Goal: Task Accomplishment & Management: Manage account settings

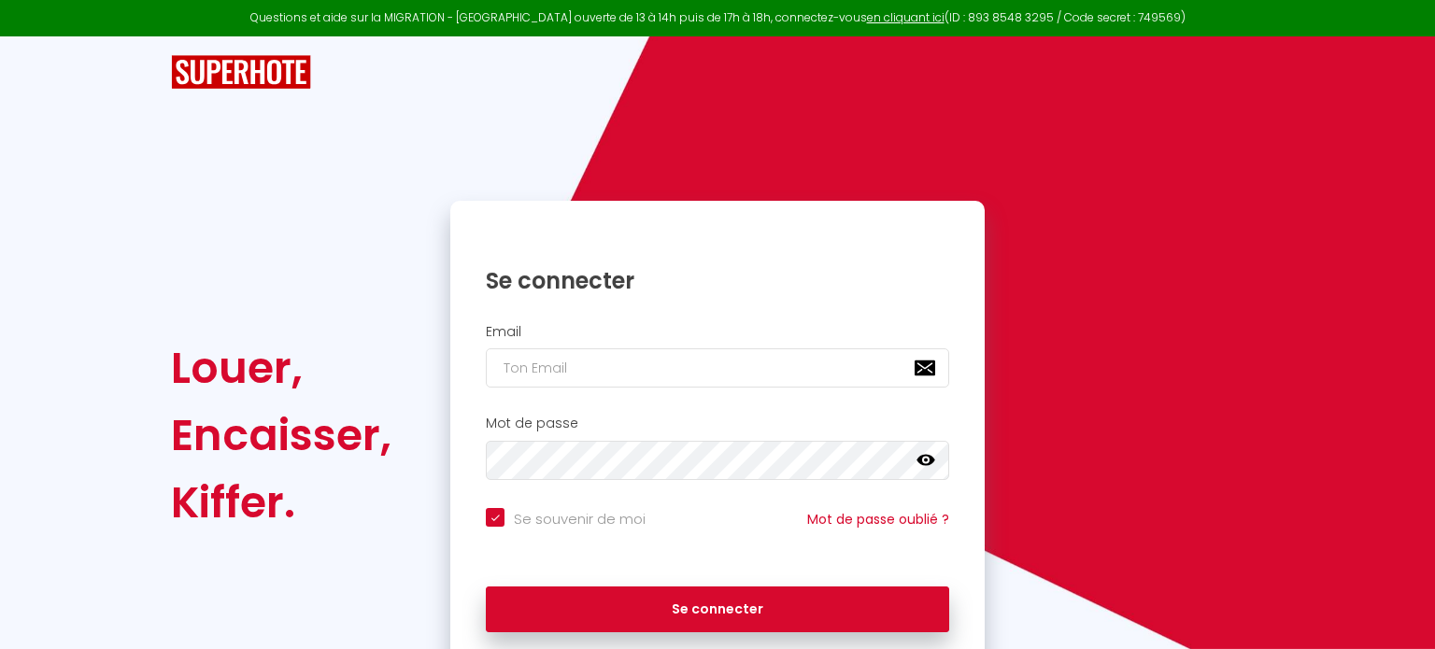
click at [606, 324] on h2 "Email" at bounding box center [717, 332] width 463 height 16
click at [594, 363] on input "email" at bounding box center [717, 368] width 463 height 39
type input "[PERSON_NAME][EMAIL_ADDRESS][DOMAIN_NAME]"
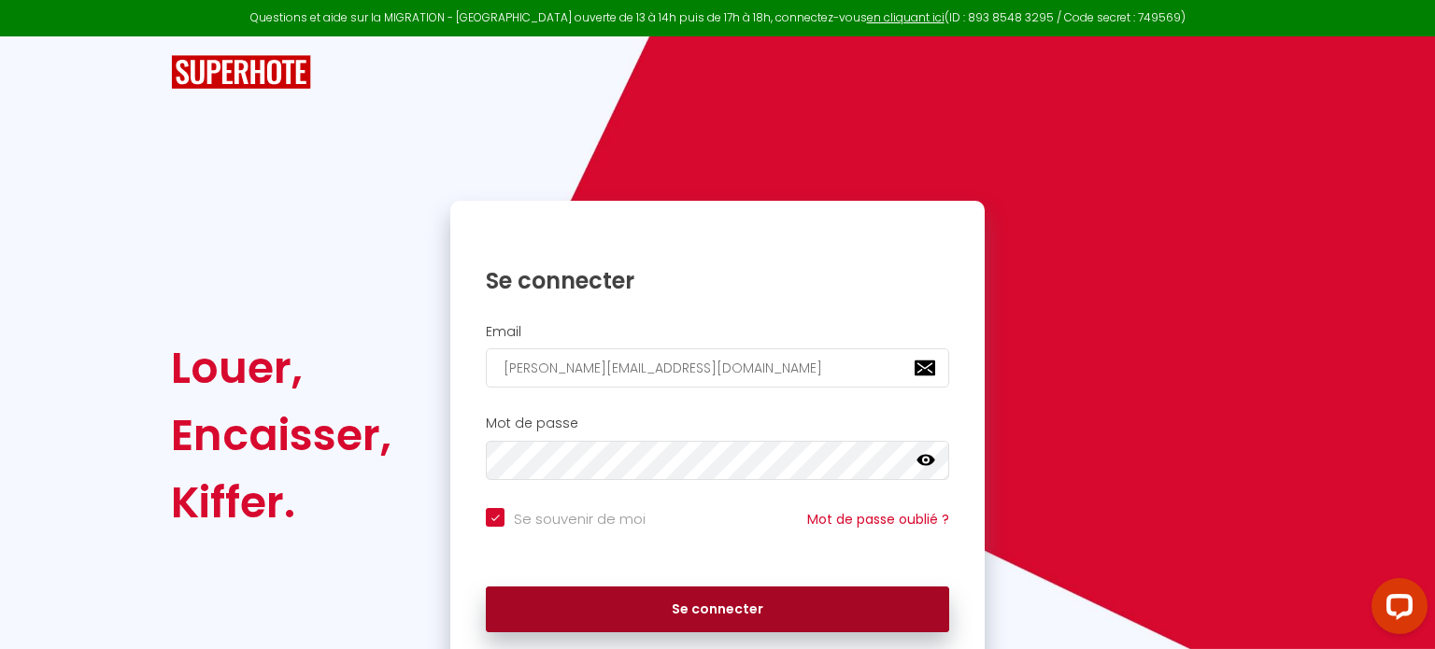
click at [653, 606] on button "Se connecter" at bounding box center [717, 610] width 463 height 47
checkbox input "true"
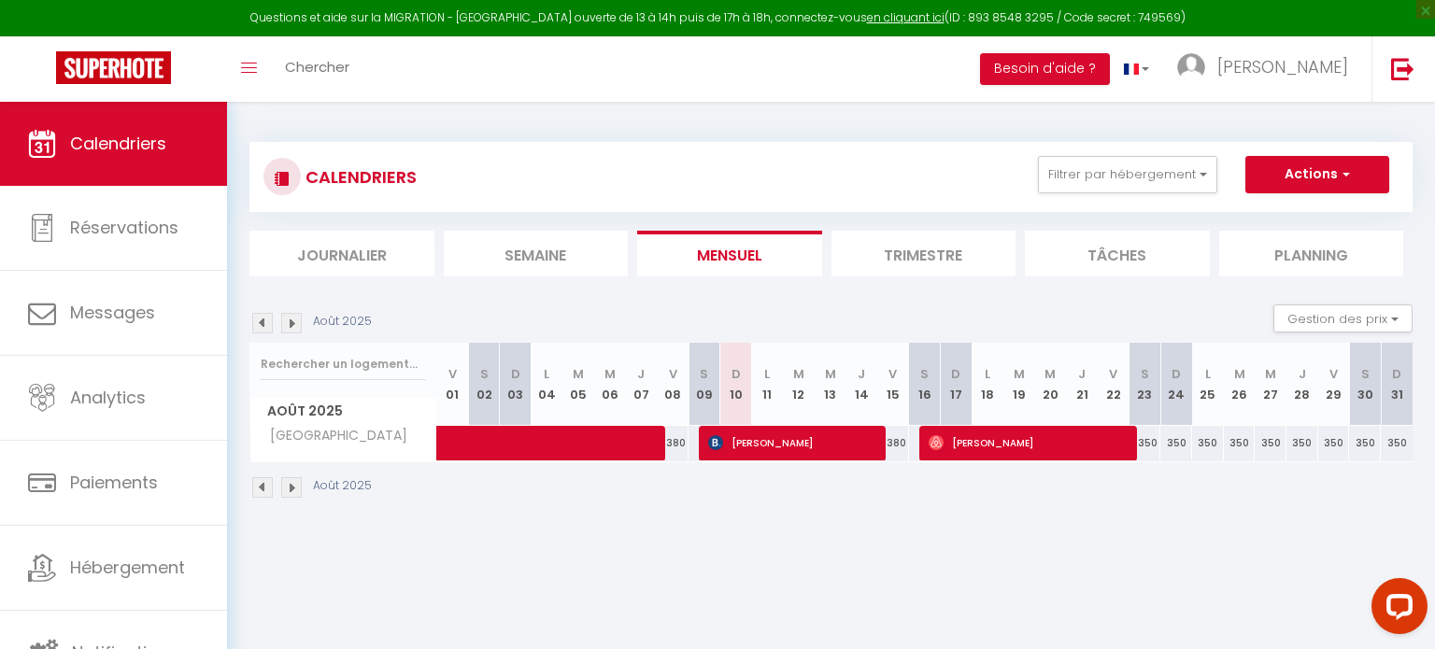
click at [285, 322] on img at bounding box center [291, 323] width 21 height 21
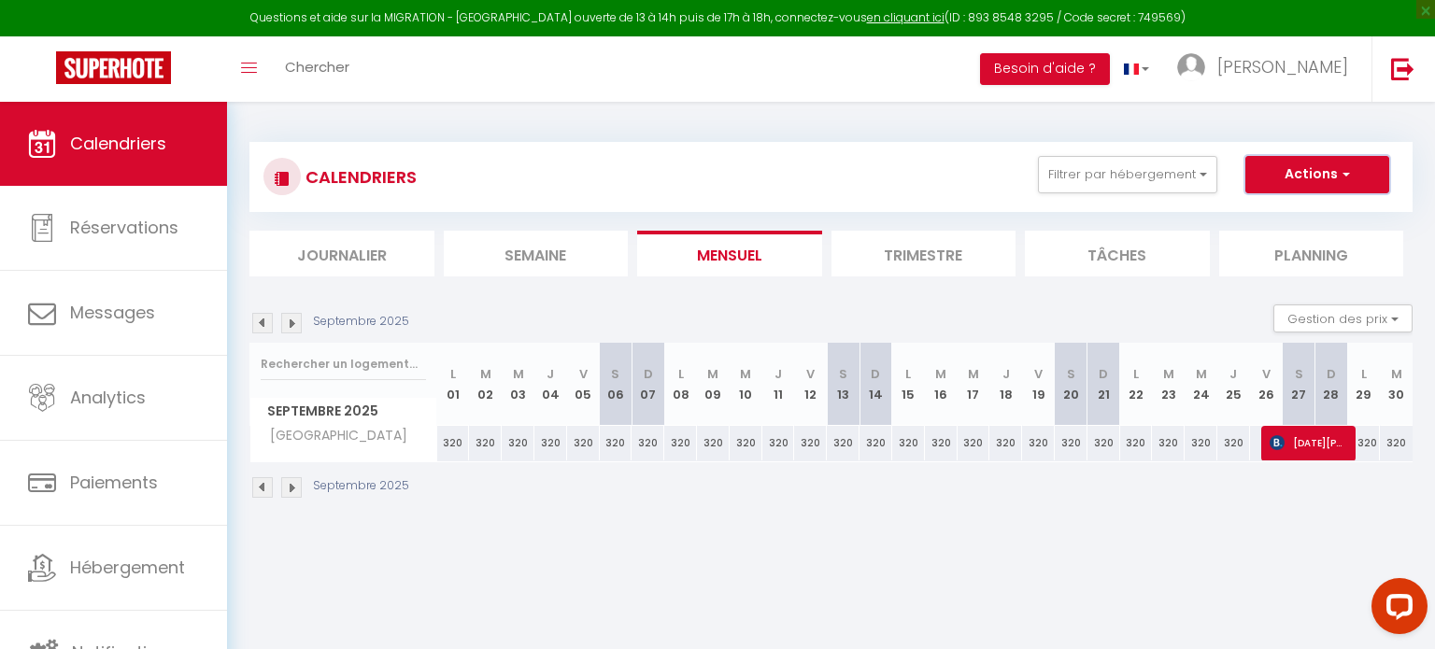
click at [1314, 179] on button "Actions" at bounding box center [1318, 174] width 144 height 37
click at [582, 446] on div "320" at bounding box center [583, 443] width 33 height 35
type input "320"
type input "Ven 05 Septembre 2025"
type input "[DATE]"
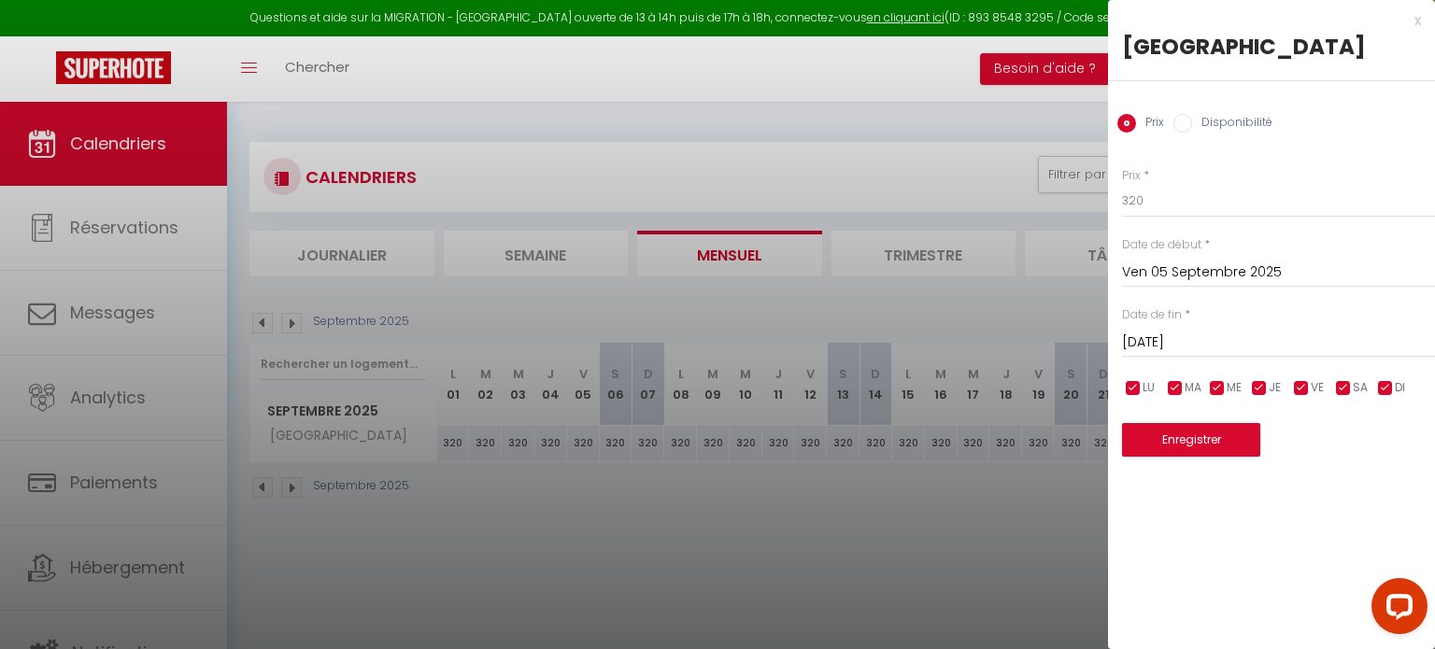
click at [582, 446] on div at bounding box center [717, 324] width 1435 height 649
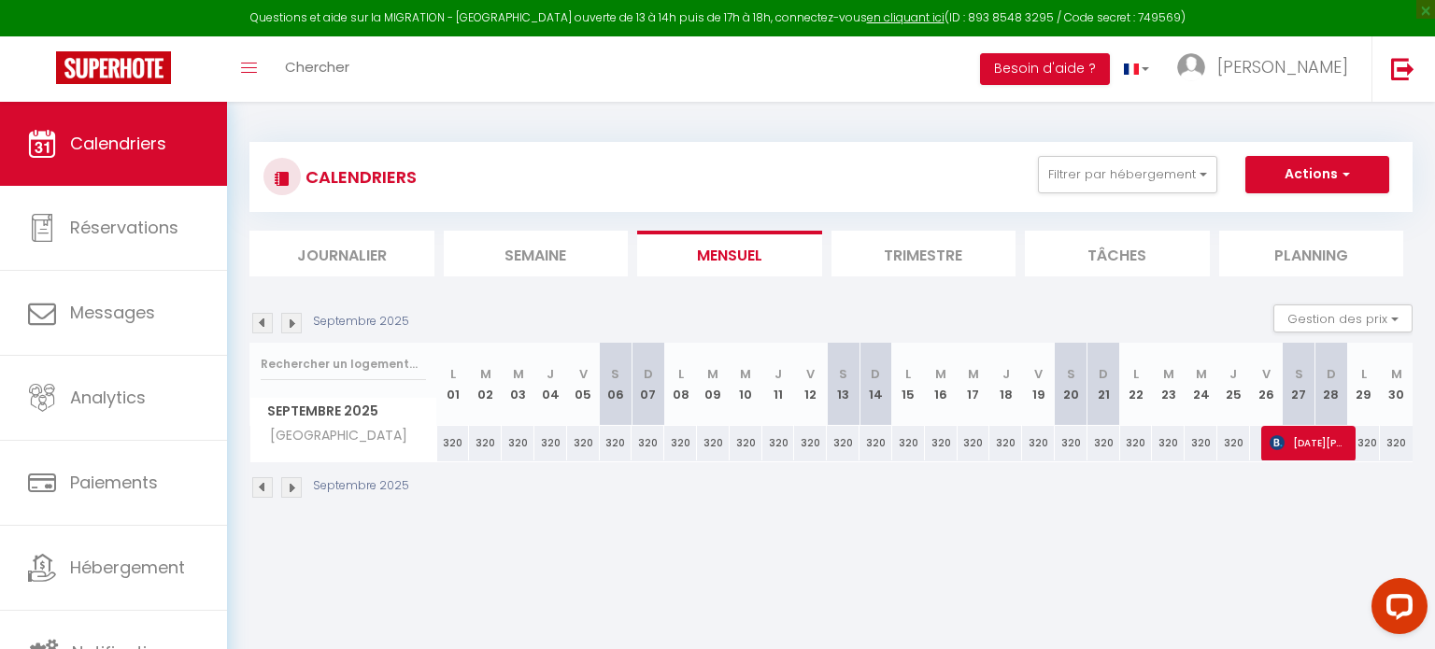
click at [582, 446] on div "320" at bounding box center [583, 443] width 33 height 35
type input "320"
type input "Ven 05 Septembre 2025"
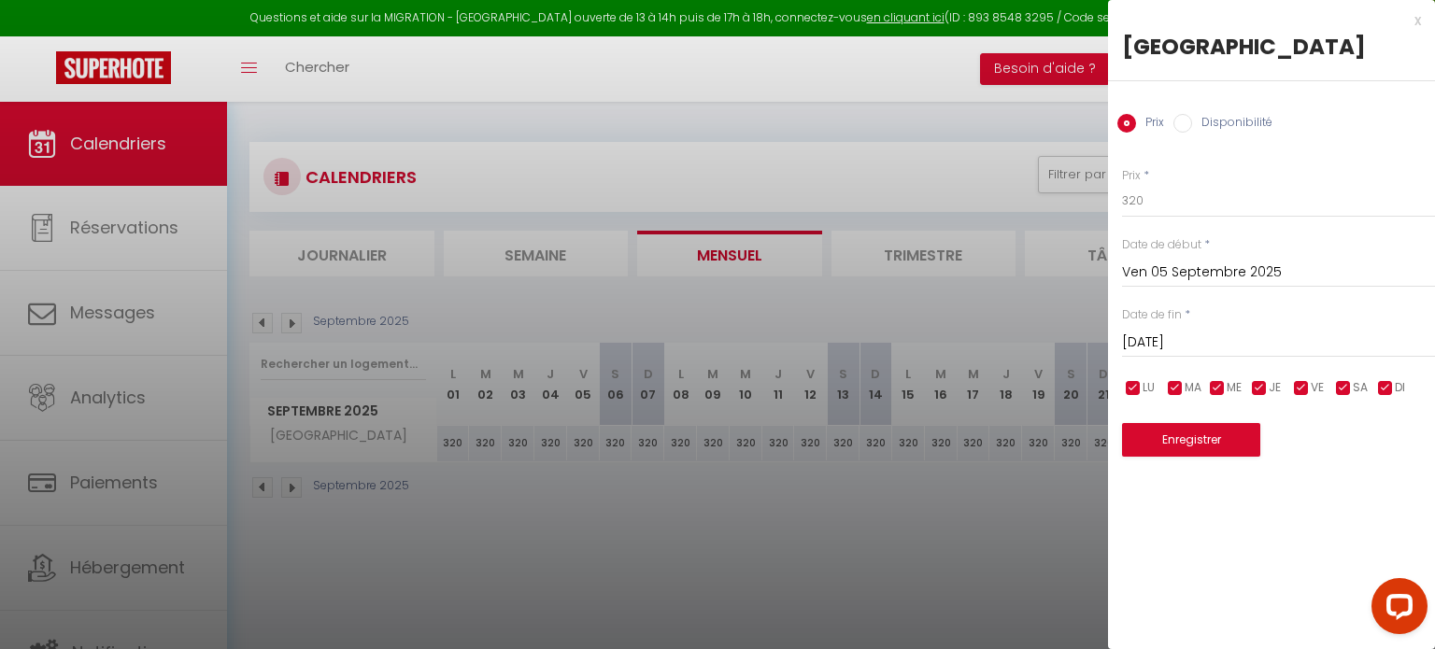
click at [1243, 345] on input "[DATE]" at bounding box center [1278, 343] width 313 height 24
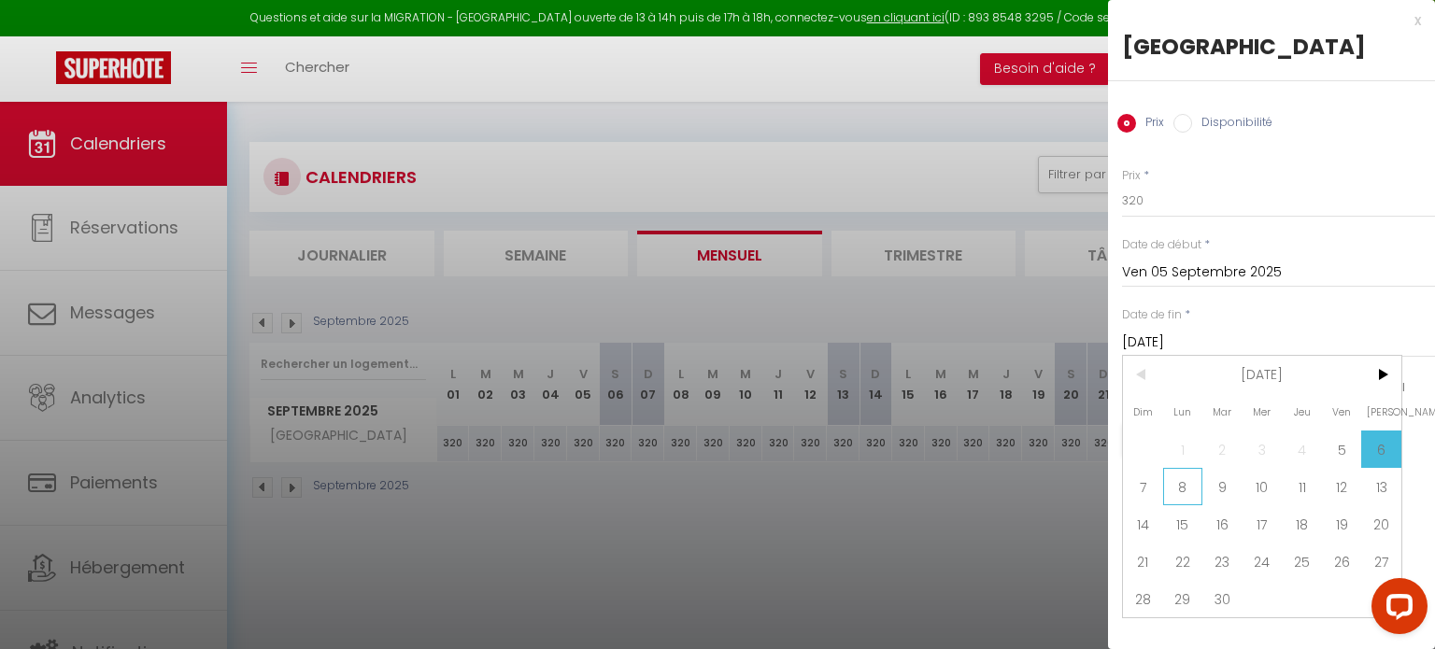
click at [1170, 497] on span "8" at bounding box center [1183, 486] width 40 height 37
type input "Lun 08 Septembre 2025"
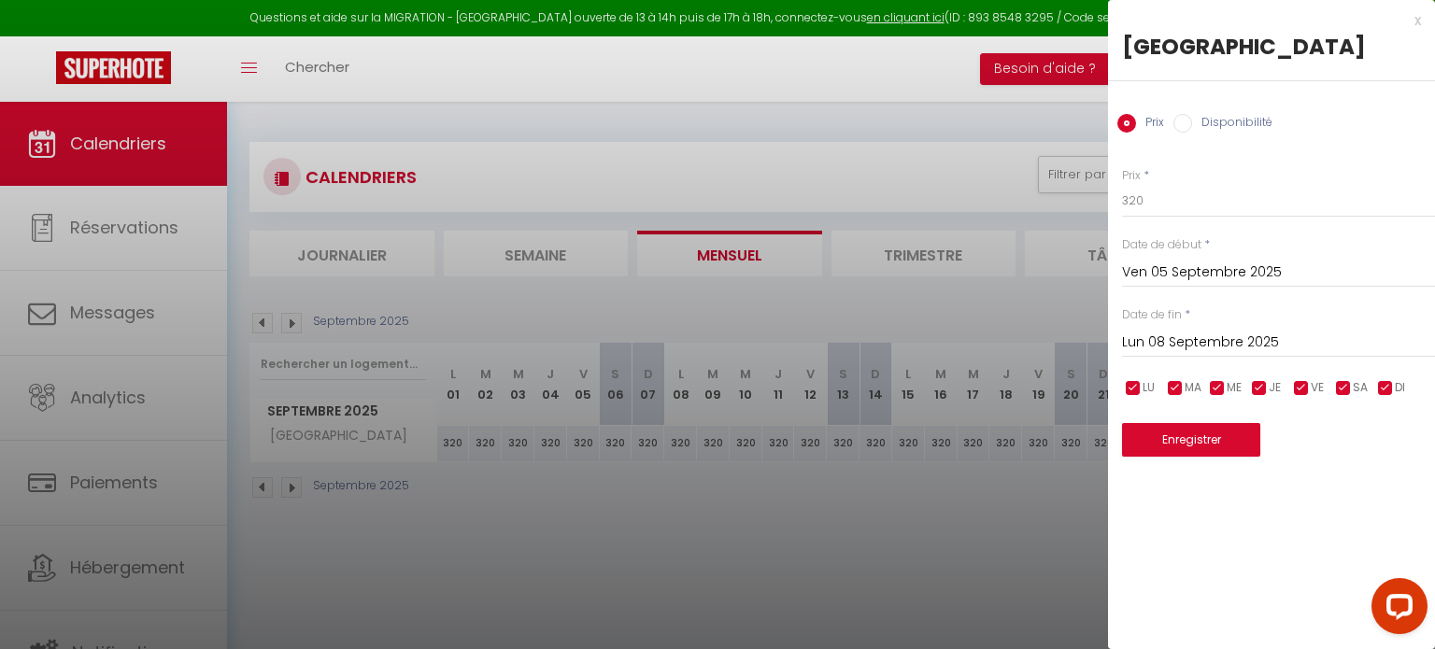
click at [1237, 120] on label "Disponibilité" at bounding box center [1232, 124] width 80 height 21
click at [1192, 120] on input "Disponibilité" at bounding box center [1183, 123] width 19 height 19
radio input "true"
radio input "false"
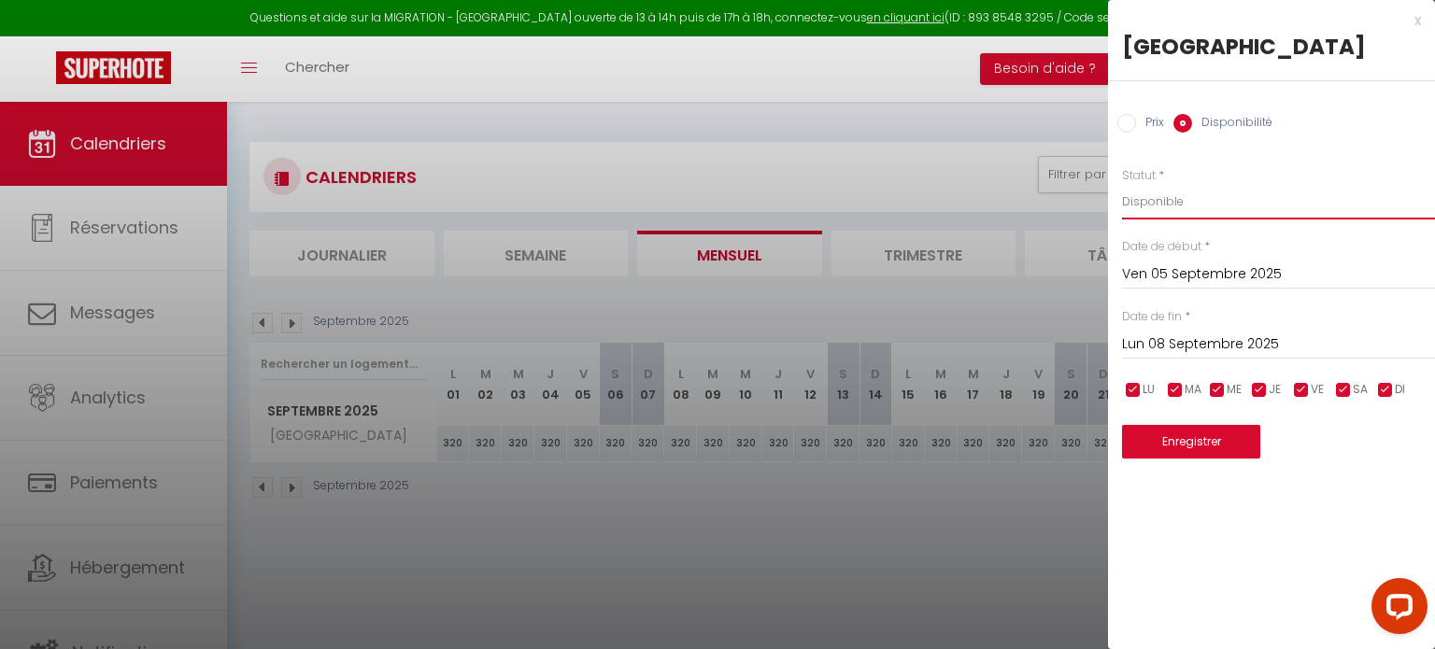
click at [1142, 204] on select "Disponible Indisponible" at bounding box center [1278, 202] width 313 height 36
select select "0"
click at [1122, 184] on select "Disponible Indisponible" at bounding box center [1278, 202] width 313 height 36
click at [1170, 444] on button "Enregistrer" at bounding box center [1191, 442] width 138 height 34
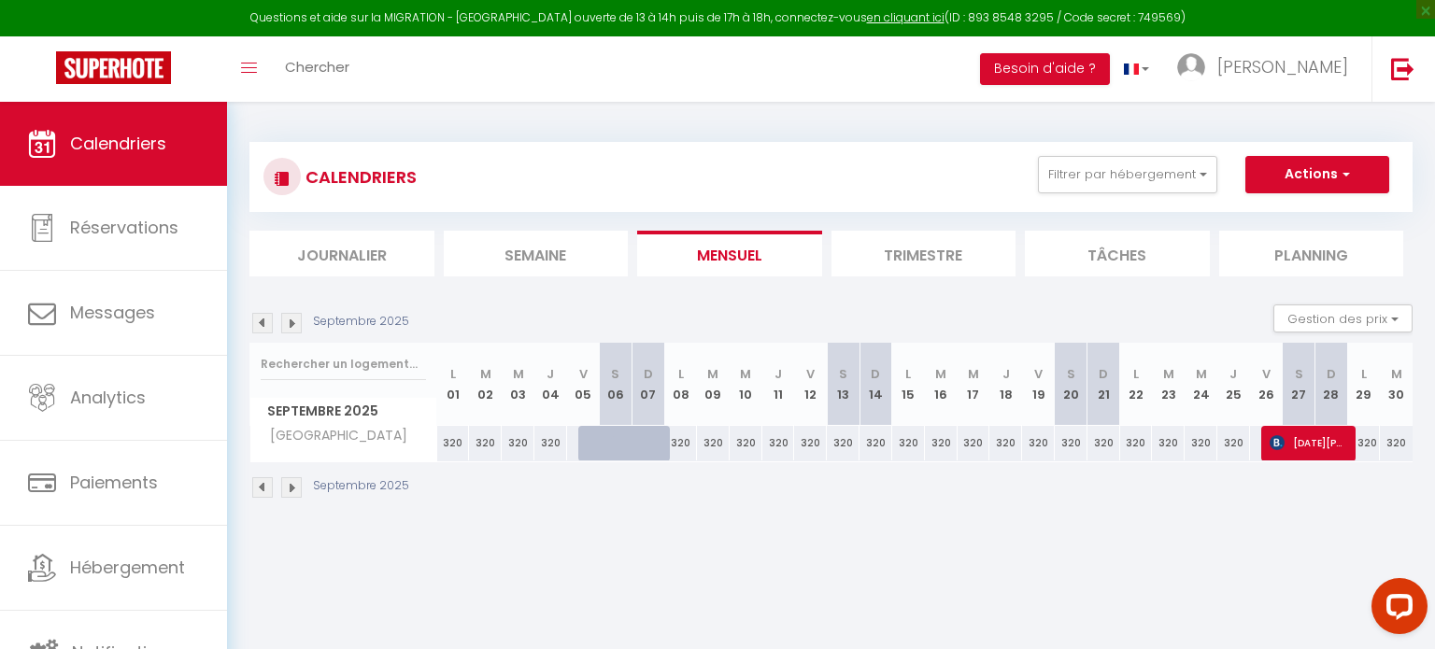
click at [290, 326] on img at bounding box center [291, 323] width 21 height 21
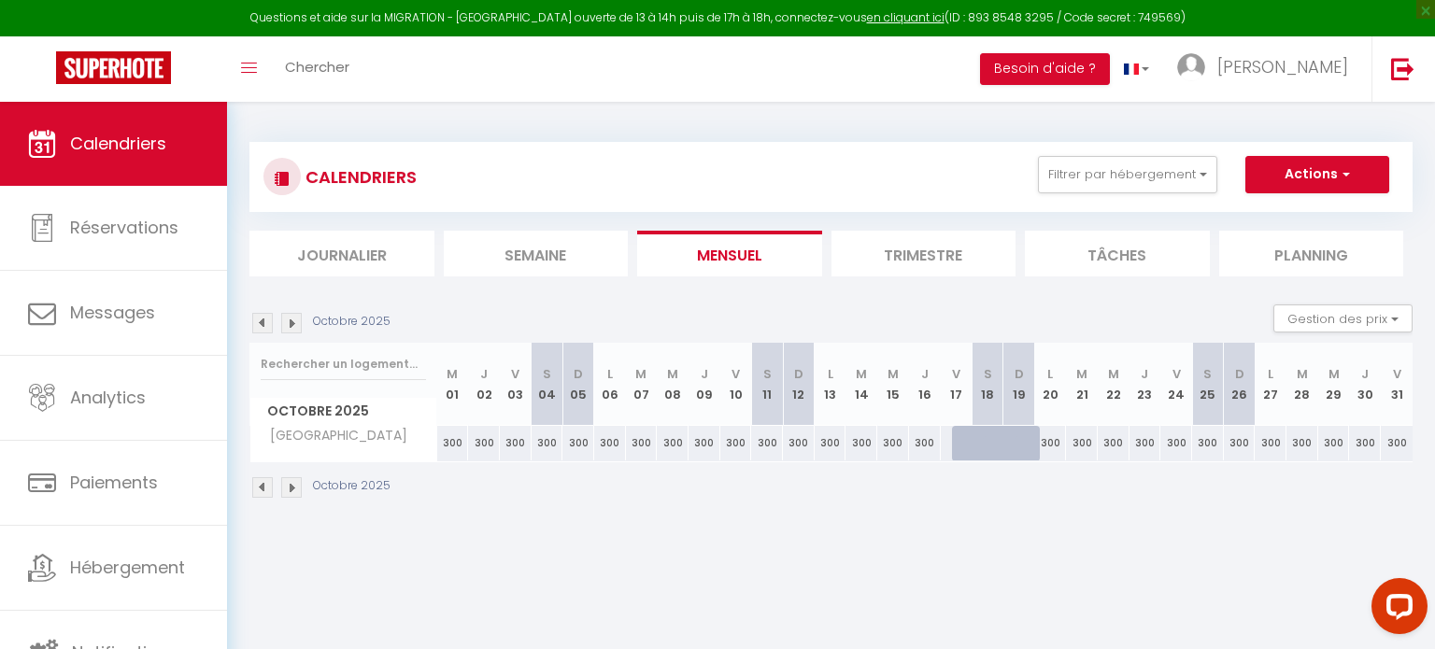
click at [988, 442] on div at bounding box center [999, 454] width 32 height 36
select select "1"
type input "[DATE]"
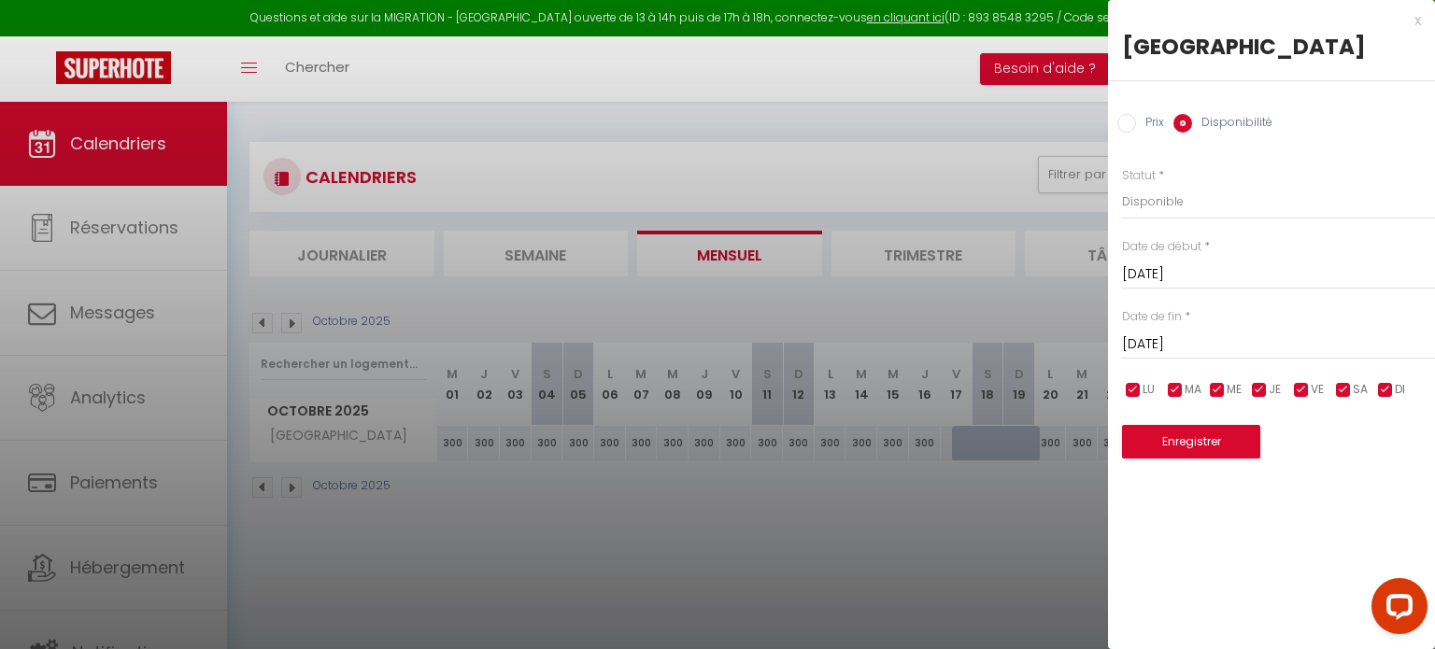
click at [1166, 272] on input "[DATE]" at bounding box center [1278, 275] width 313 height 24
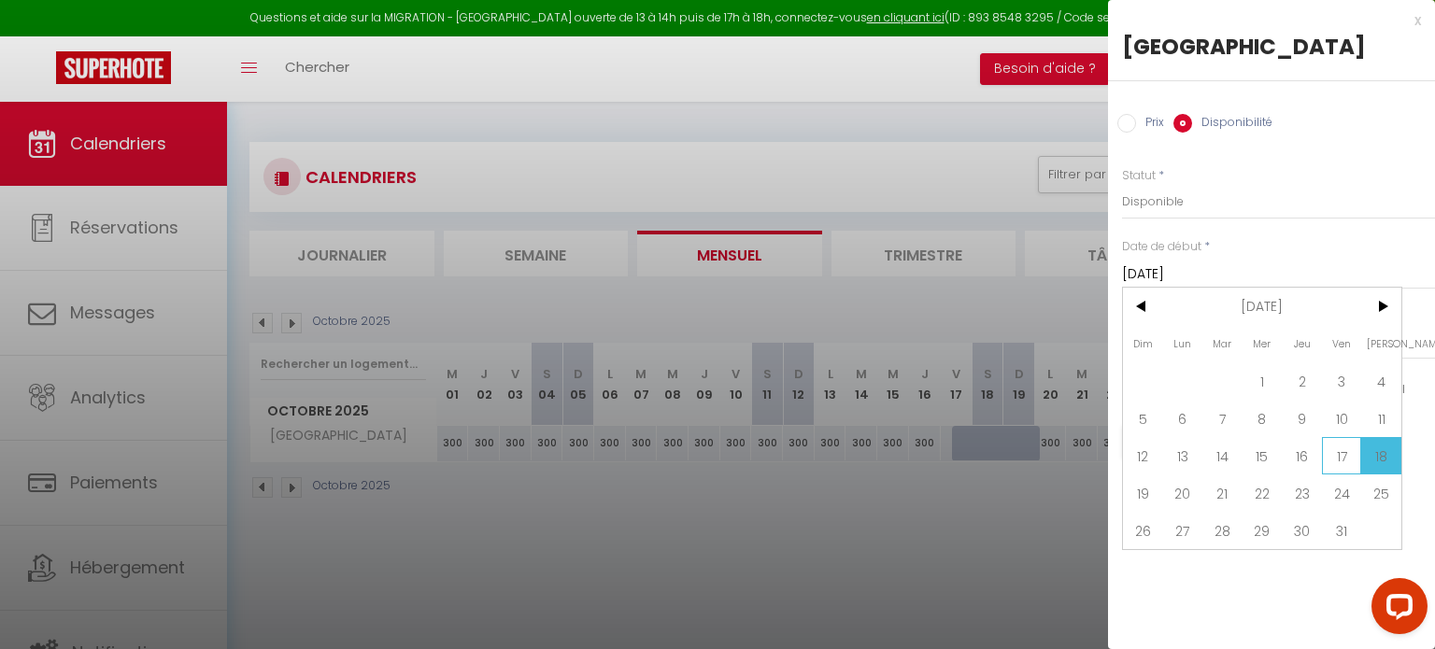
click at [1346, 454] on span "17" at bounding box center [1342, 455] width 40 height 37
type input "Ven 17 Octobre 2025"
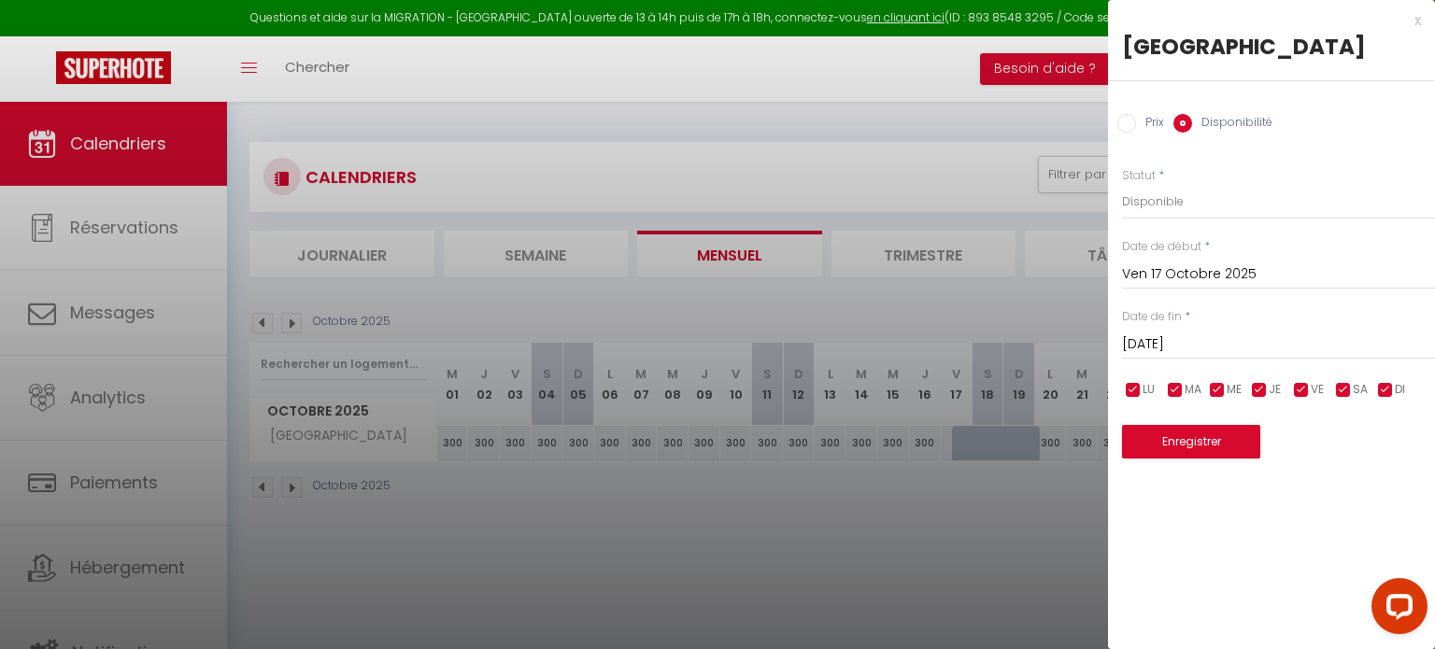
click at [1224, 343] on input "[DATE]" at bounding box center [1278, 345] width 313 height 24
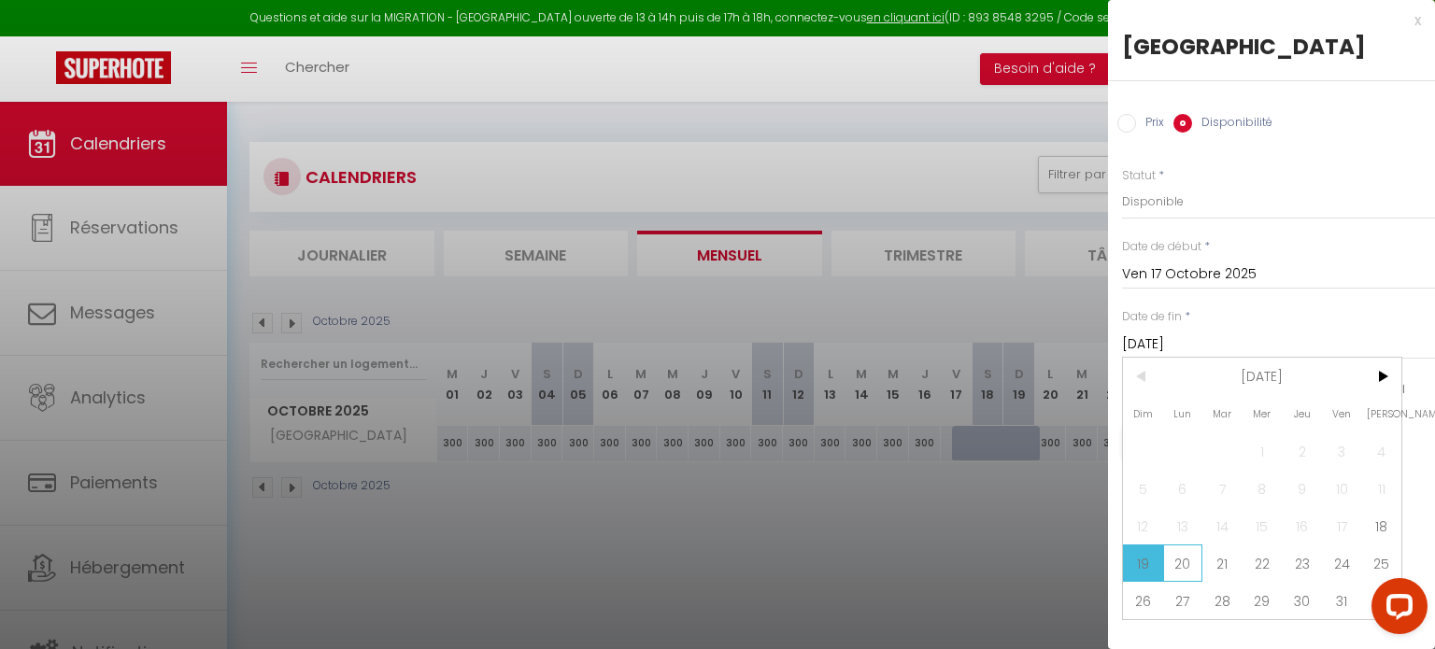
click at [1176, 564] on span "20" at bounding box center [1183, 563] width 40 height 37
type input "Lun 20 Octobre 2025"
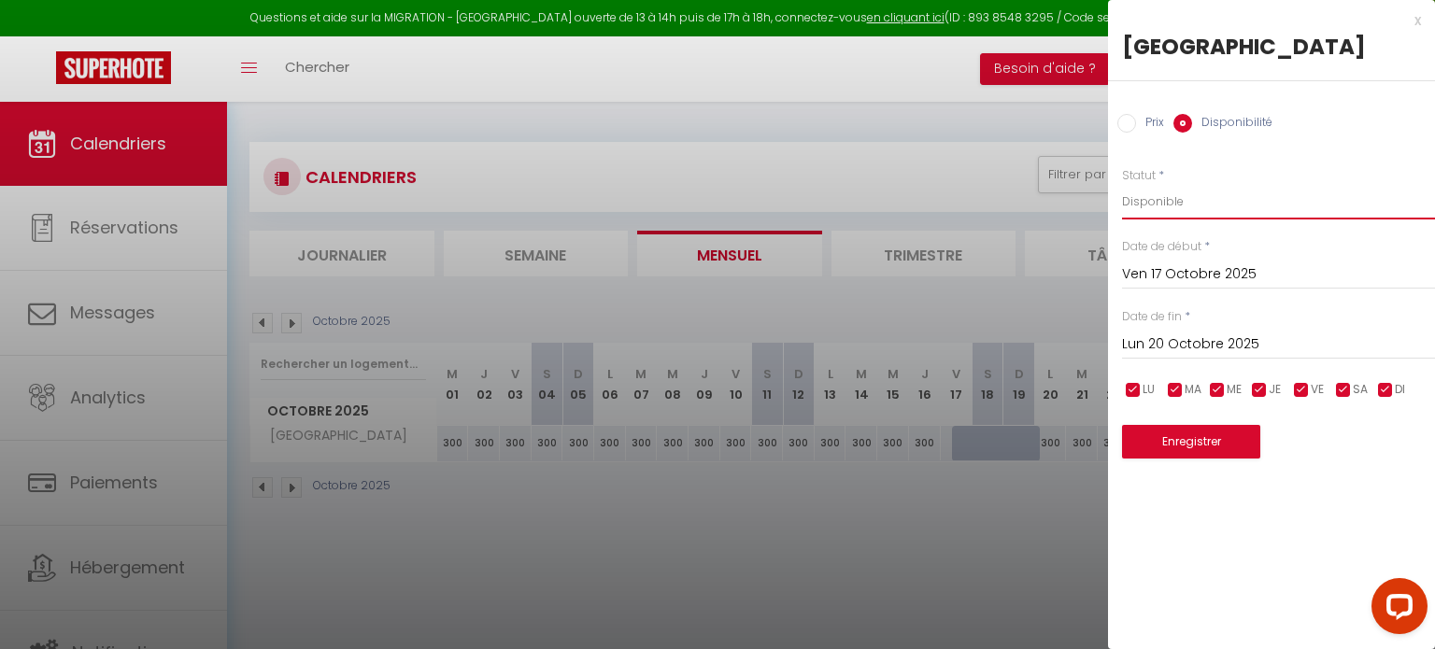
click at [1182, 208] on select "Disponible Indisponible" at bounding box center [1278, 202] width 313 height 36
select select "0"
click at [1122, 184] on select "Disponible Indisponible" at bounding box center [1278, 202] width 313 height 36
click at [1158, 439] on button "Enregistrer" at bounding box center [1191, 442] width 138 height 34
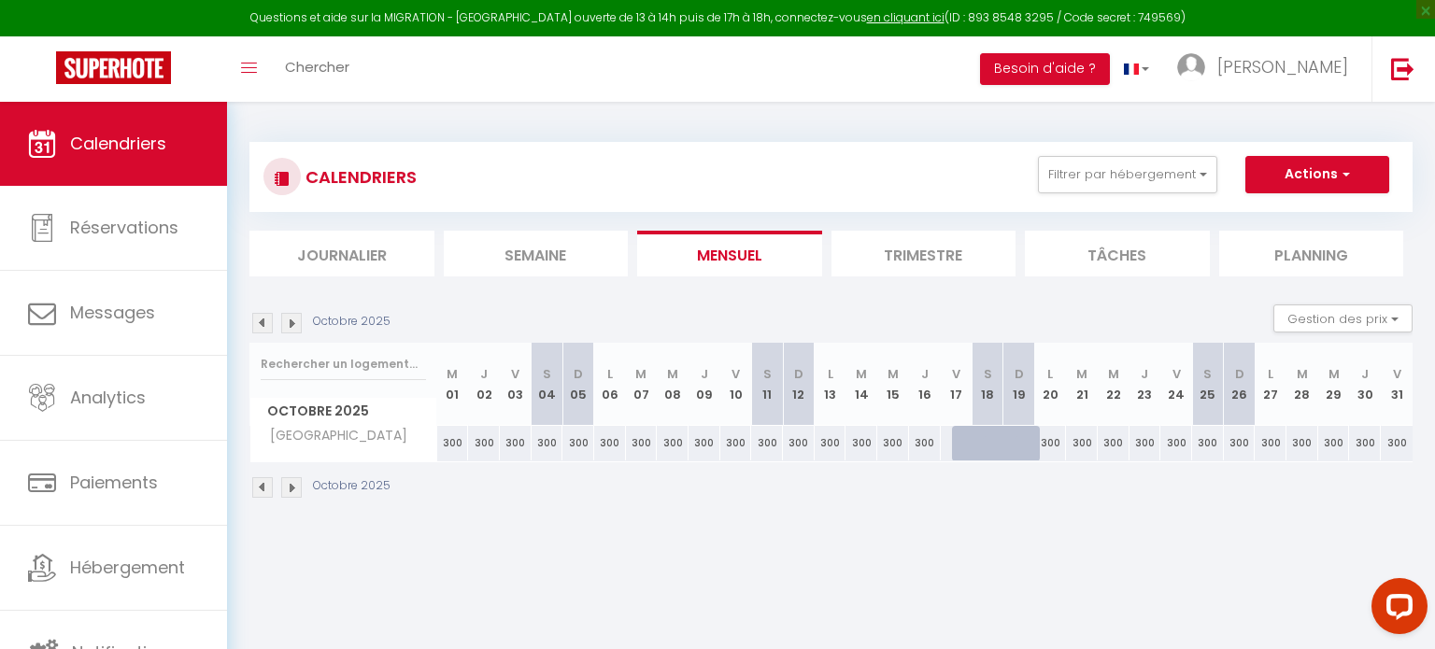
click at [1018, 443] on div at bounding box center [1031, 454] width 32 height 36
select select "1"
type input "[DATE]"
type input "Lun 20 Octobre 2025"
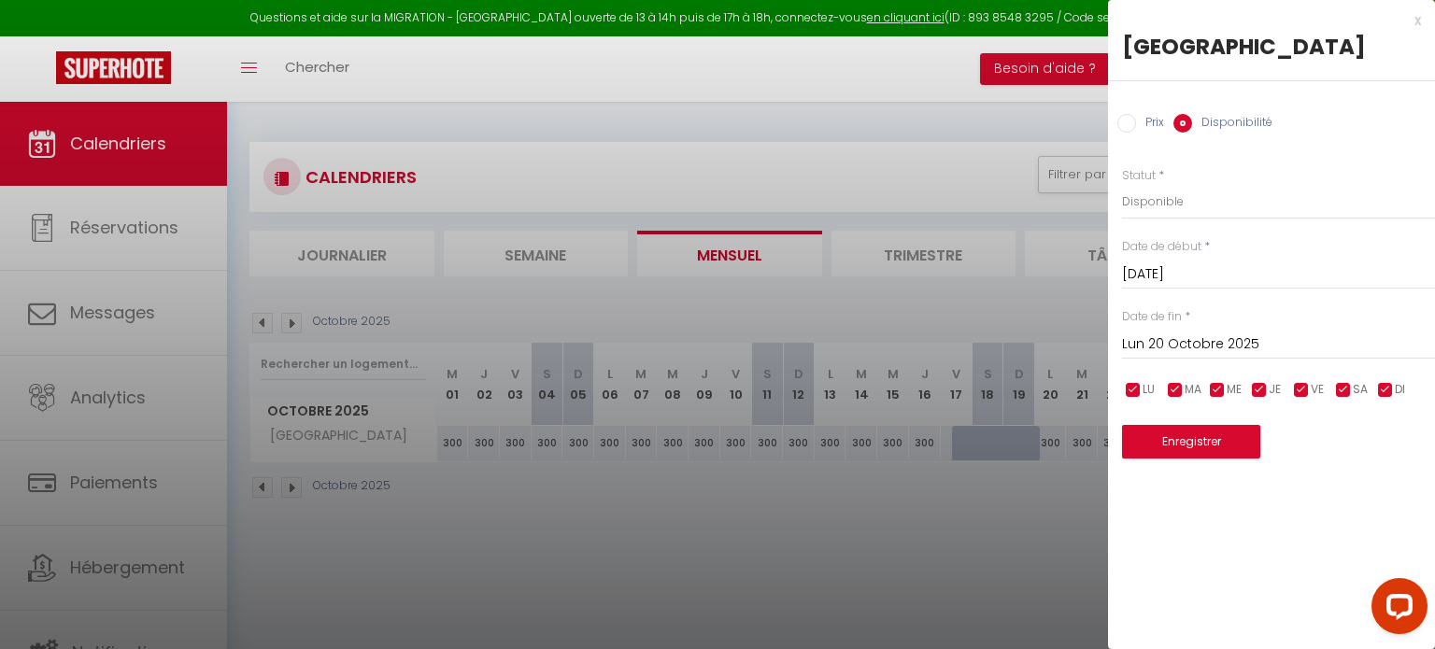
click at [998, 556] on div at bounding box center [717, 324] width 1435 height 649
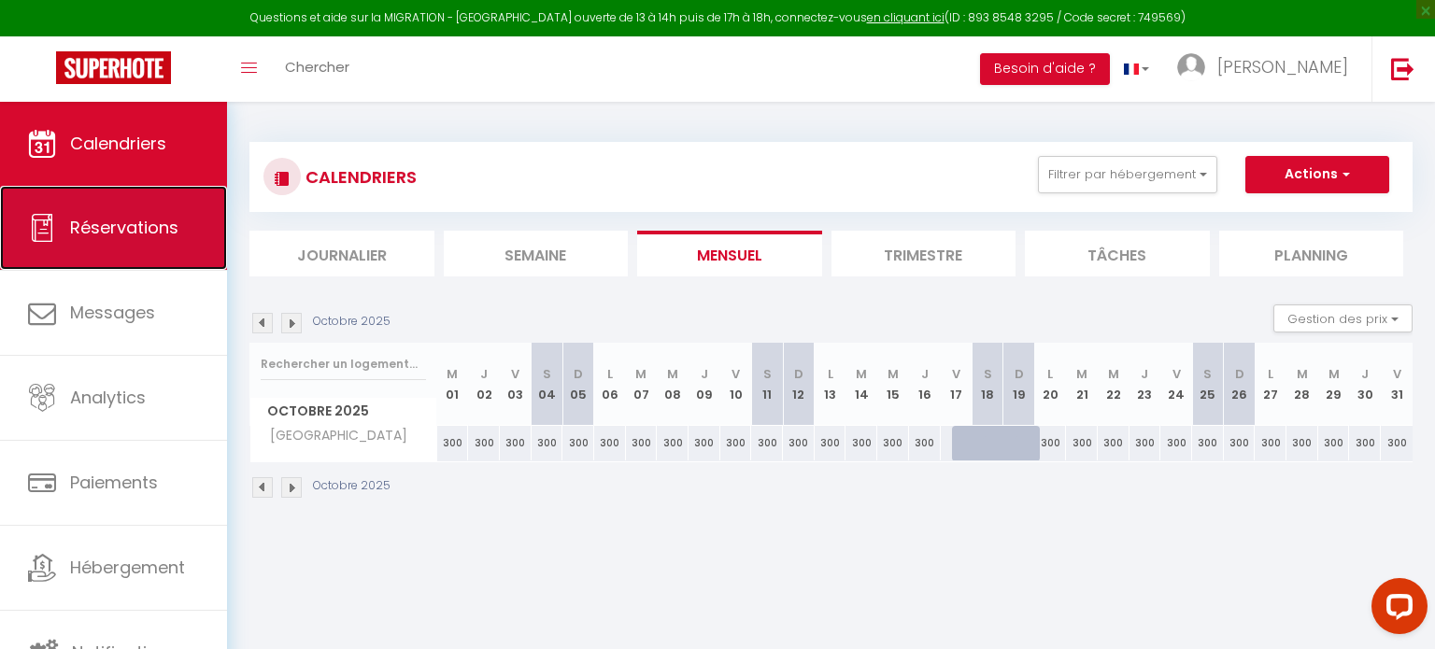
click at [129, 220] on span "Réservations" at bounding box center [124, 227] width 108 height 23
select select "not_cancelled"
